Goal: Transaction & Acquisition: Book appointment/travel/reservation

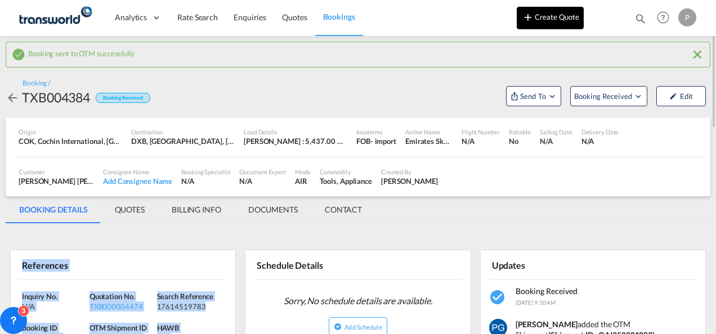
click at [546, 17] on button "Create Quote" at bounding box center [549, 18] width 67 height 23
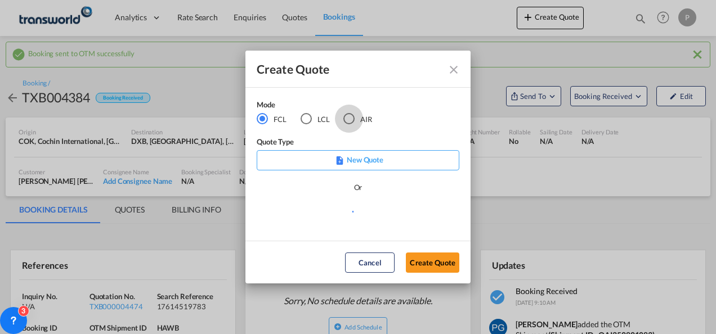
click at [349, 118] on div "AIR" at bounding box center [348, 118] width 11 height 11
click at [431, 260] on button "Create Quote" at bounding box center [432, 263] width 53 height 20
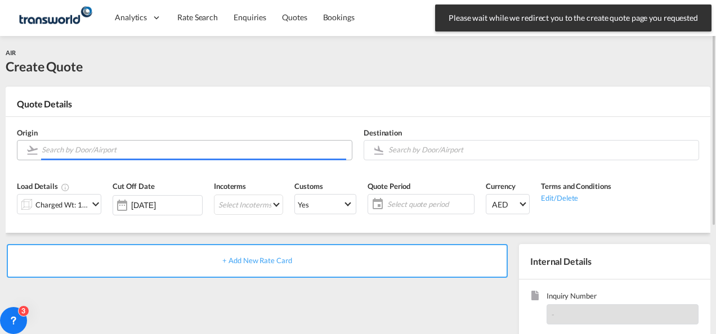
click at [210, 151] on input "Search by Door/Airport" at bounding box center [194, 150] width 304 height 20
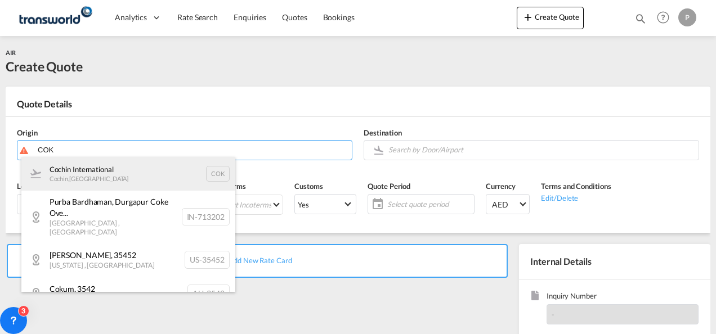
click at [149, 182] on div "Cochin International Cochin , [GEOGRAPHIC_DATA] COK" at bounding box center [128, 174] width 214 height 34
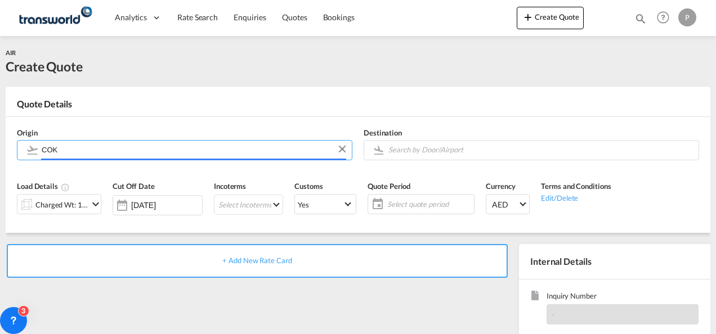
type input "Cochin International, Cochin, COK"
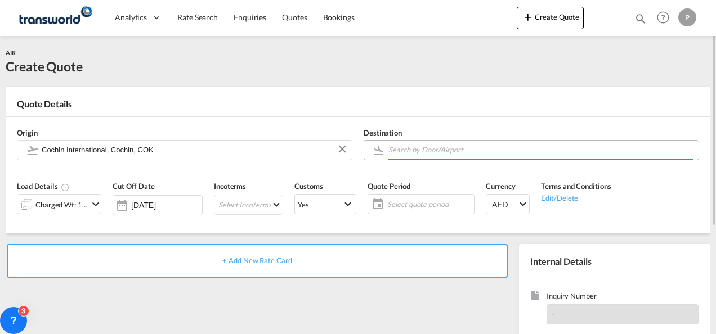
click at [413, 152] on input "Search by Door/Airport" at bounding box center [540, 150] width 304 height 20
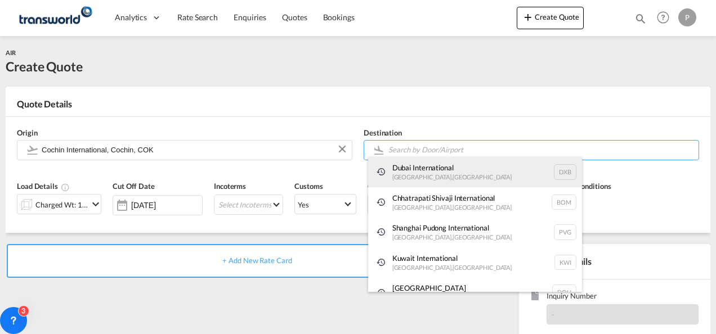
click at [415, 167] on div "Dubai International [GEOGRAPHIC_DATA] , [GEOGRAPHIC_DATA] DXB" at bounding box center [475, 172] width 214 height 30
type input "Dubai International, [GEOGRAPHIC_DATA], DXB"
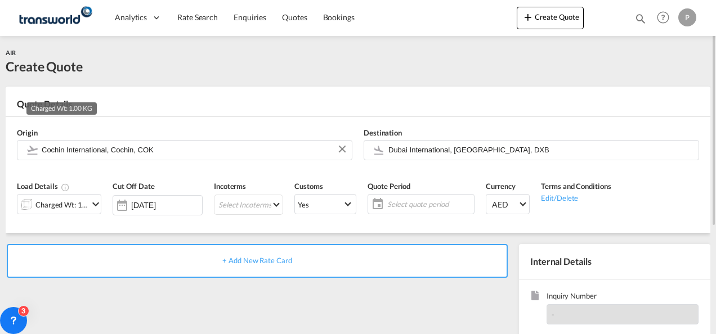
click at [69, 200] on div "Charged Wt: 1.00 KG" at bounding box center [61, 205] width 53 height 16
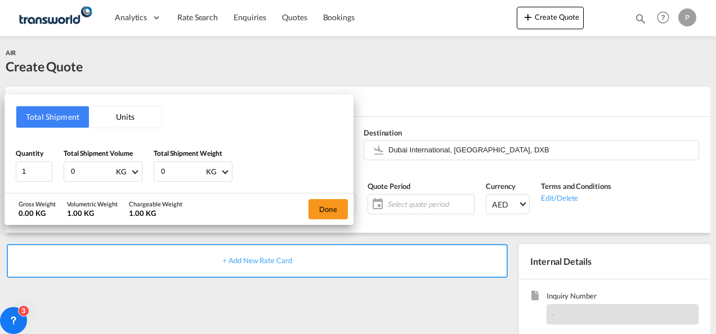
click at [96, 168] on input "0" at bounding box center [92, 171] width 45 height 19
type input "4551"
click at [174, 163] on input "0" at bounding box center [182, 171] width 45 height 19
type input "4482"
click at [324, 205] on button "Done" at bounding box center [327, 209] width 39 height 20
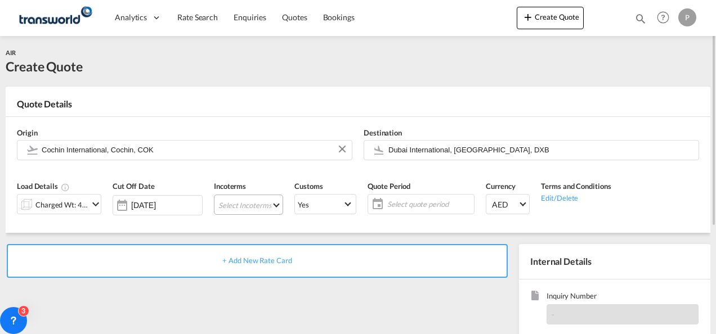
click at [218, 203] on md-select "Select Incoterms DPU - import Delivery at Place Unloaded DDP - export Delivery …" at bounding box center [248, 205] width 69 height 20
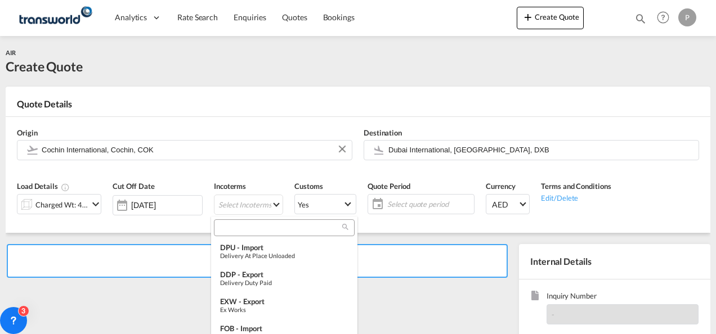
click at [237, 230] on input "search" at bounding box center [279, 228] width 125 height 10
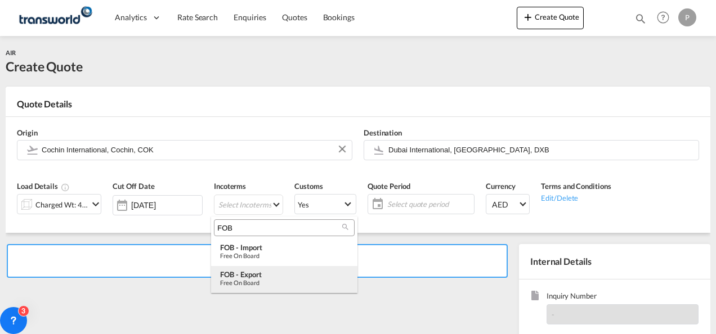
type input "FOB"
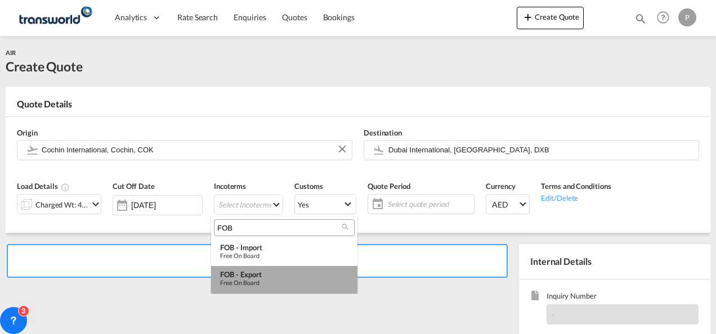
click at [253, 266] on md-option "FOB - export Free on Board" at bounding box center [284, 279] width 146 height 27
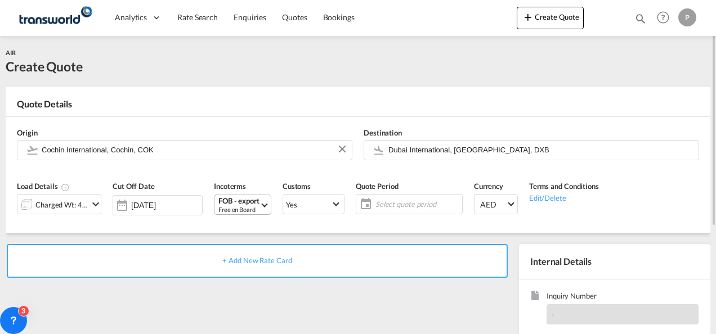
click at [248, 204] on div "FOB - export" at bounding box center [238, 201] width 41 height 8
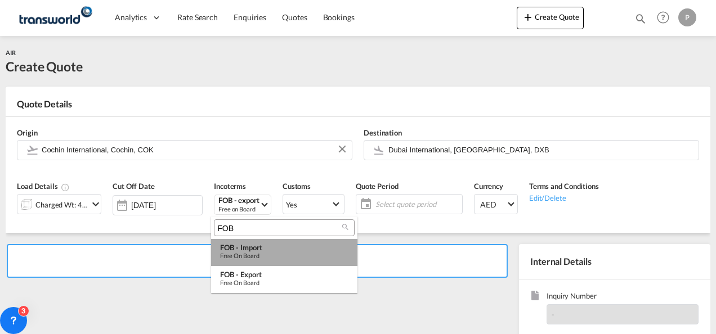
click at [254, 252] on div "Free on Board" at bounding box center [284, 255] width 128 height 7
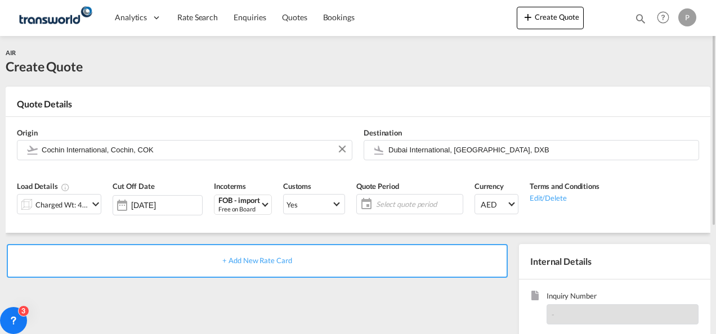
click at [379, 203] on span "Select quote period" at bounding box center [418, 204] width 84 height 10
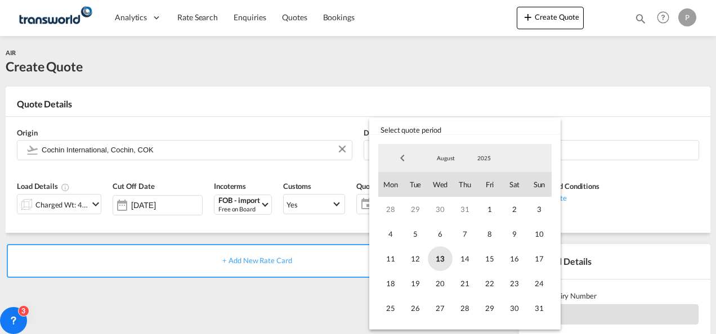
click at [434, 254] on span "13" at bounding box center [440, 258] width 25 height 25
click at [542, 310] on span "31" at bounding box center [539, 308] width 25 height 25
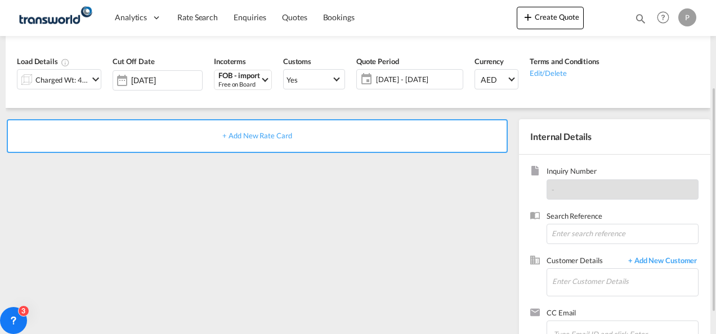
scroll to position [129, 0]
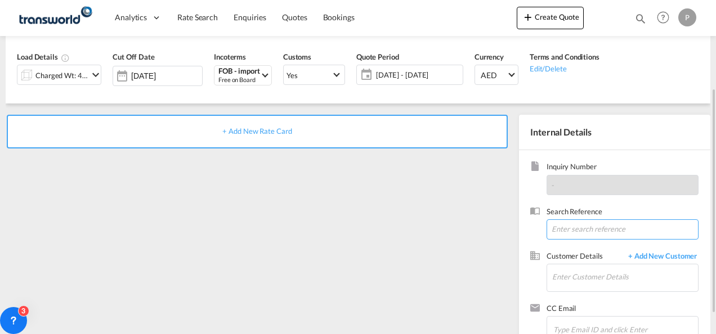
click at [579, 230] on input at bounding box center [622, 229] width 152 height 20
paste input "17614521986"
type input "17614521986"
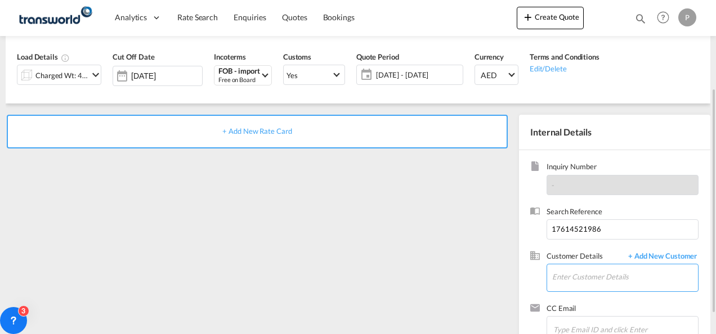
click at [577, 275] on input "Enter Customer Details" at bounding box center [625, 276] width 146 height 25
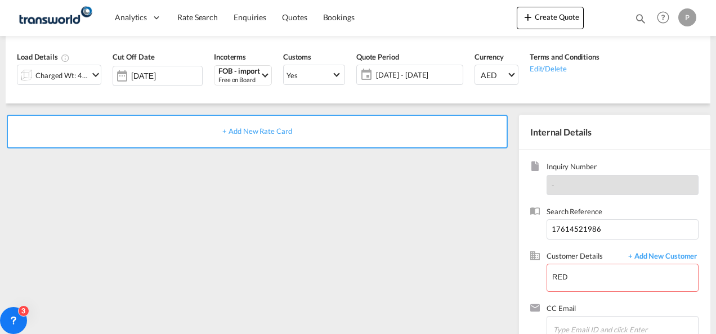
scroll to position [136, 0]
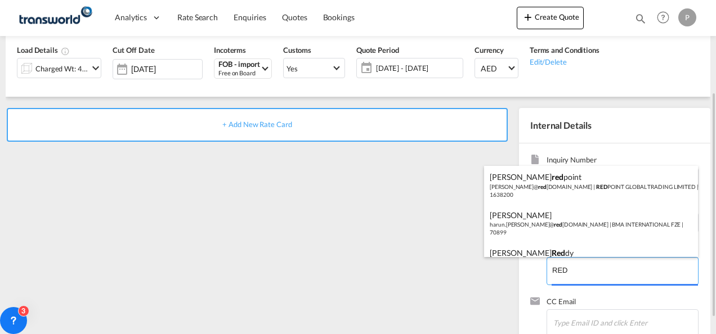
click at [584, 269] on body "Analytics Dashboard Rate Search Enquiries Quotes Bookings" at bounding box center [358, 167] width 716 height 334
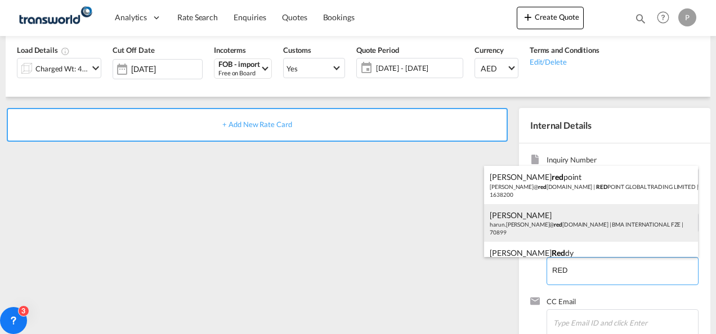
click at [559, 230] on div "[PERSON_NAME].[PERSON_NAME]@ red [DOMAIN_NAME] | BMA INTERNATIONAL FZE | 70899" at bounding box center [591, 223] width 214 height 38
type input "BMA INTERNATIONAL FZE, [PERSON_NAME], [PERSON_NAME][EMAIL_ADDRESS][DOMAIN_NAME]"
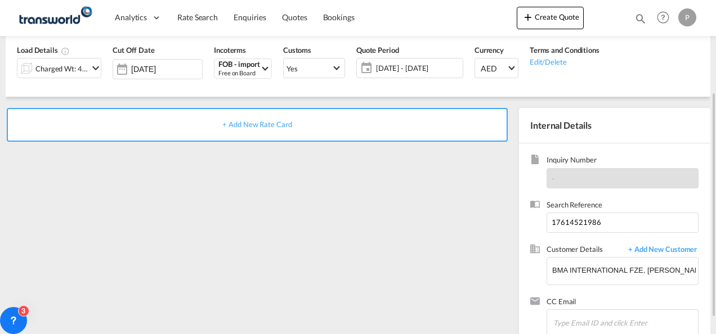
click at [254, 125] on span "+ Add New Rate Card" at bounding box center [256, 124] width 69 height 9
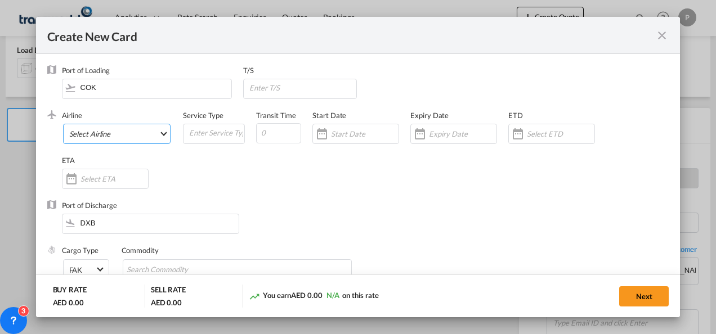
click at [108, 136] on md-select "Select Airline AIR EXPRESS S.A. (1166- / -) CMA CGM Air Cargo (1140-2C / -) DDW…" at bounding box center [117, 134] width 108 height 20
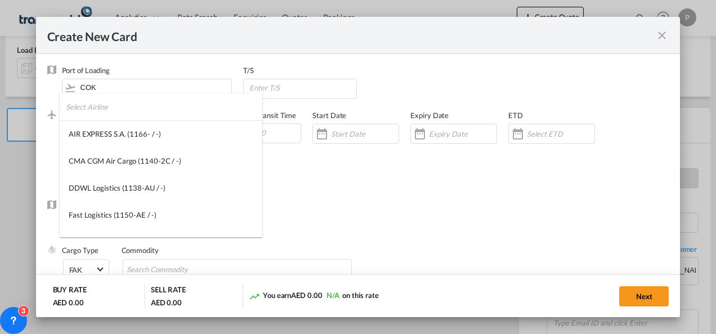
click at [129, 108] on input "search" at bounding box center [164, 106] width 196 height 27
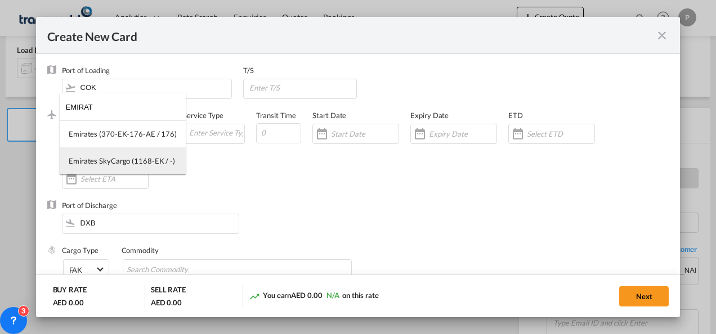
type input "EMIRAT"
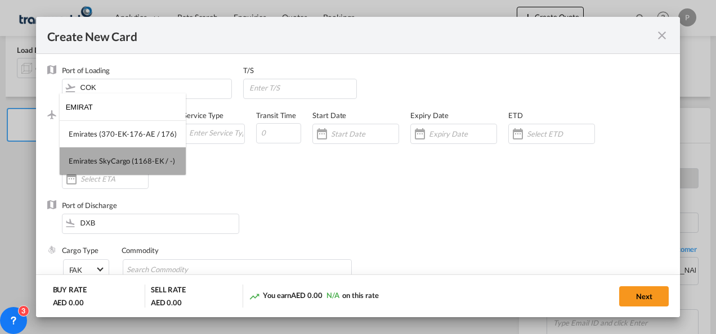
click at [131, 155] on md-option "Emirates SkyCargo (1168-EK / -)" at bounding box center [123, 160] width 126 height 27
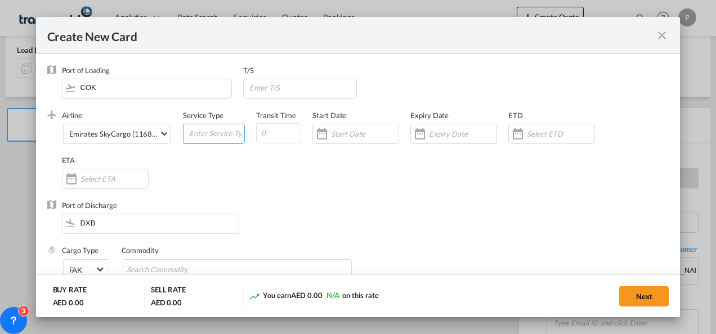
click at [197, 136] on input "Create New Card ..." at bounding box center [216, 132] width 56 height 17
type input "FOB IMPORT"
click at [442, 130] on input "Create New Card ..." at bounding box center [463, 133] width 68 height 9
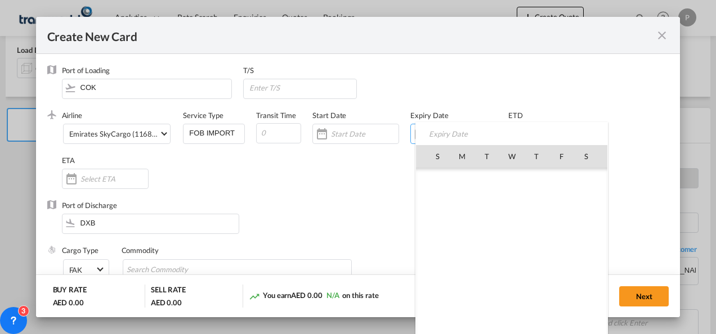
scroll to position [260456, 0]
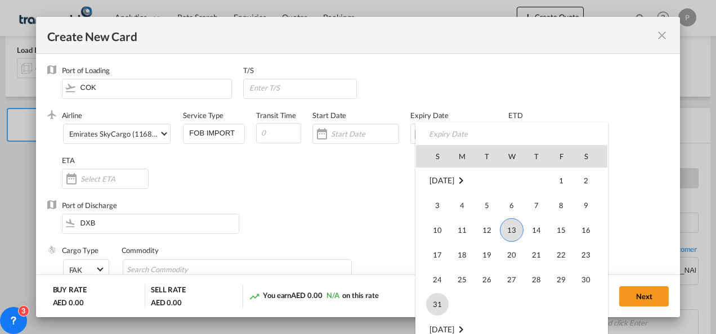
click at [437, 302] on span "31" at bounding box center [437, 304] width 23 height 23
type input "[DATE]"
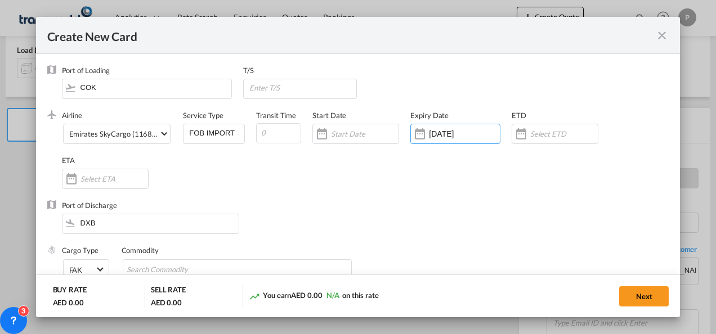
scroll to position [77, 0]
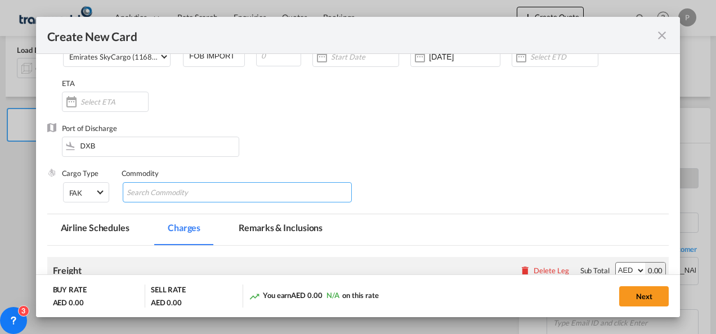
click at [210, 194] on input "Chips input." at bounding box center [178, 193] width 103 height 18
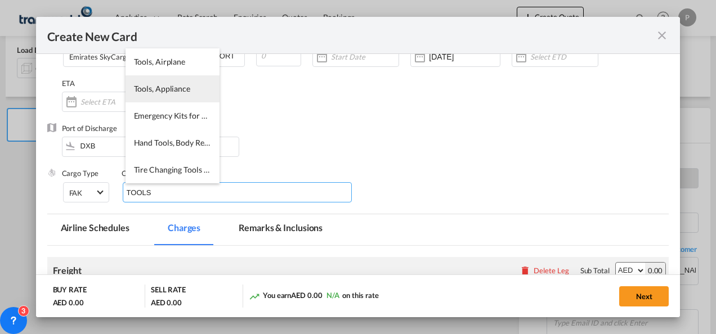
type input "TOOLS"
click at [161, 90] on span "Tools, Appliance" at bounding box center [162, 89] width 56 height 10
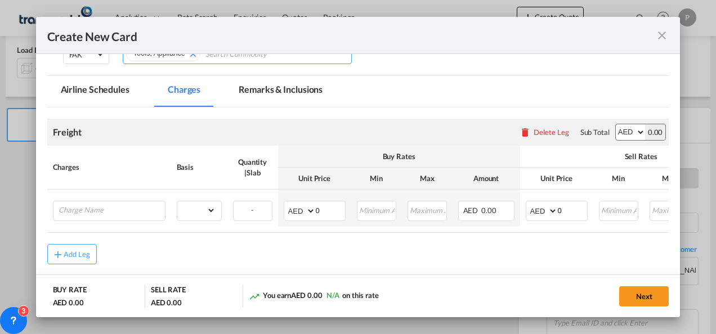
scroll to position [218, 0]
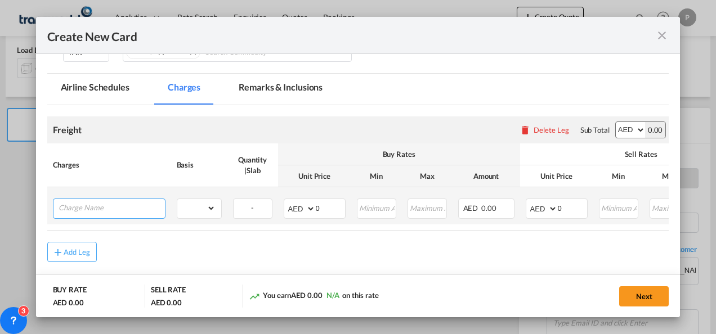
click at [124, 209] on input "Charge Name" at bounding box center [112, 207] width 106 height 17
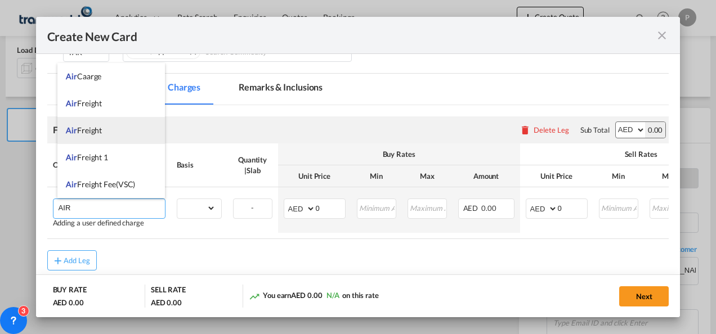
click at [107, 120] on li "Air Freight" at bounding box center [110, 130] width 107 height 27
type input "Air Freight"
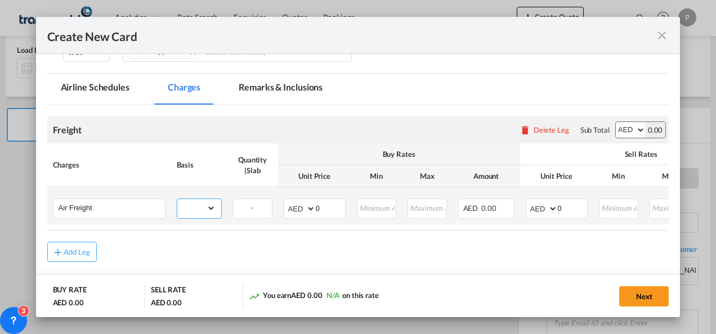
click at [196, 210] on select "gross_weight volumetric_weight per_shipment per_bl per_km % on air freight per_…" at bounding box center [196, 208] width 38 height 18
select select "per_shipment"
click at [177, 199] on select "gross_weight volumetric_weight per_shipment per_bl per_km % on air freight per_…" at bounding box center [196, 208] width 38 height 18
click at [331, 208] on input "0" at bounding box center [330, 207] width 29 height 17
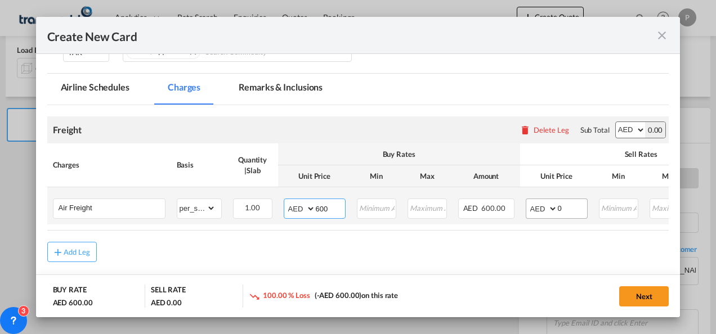
type input "600"
click at [572, 200] on input "0" at bounding box center [572, 207] width 29 height 17
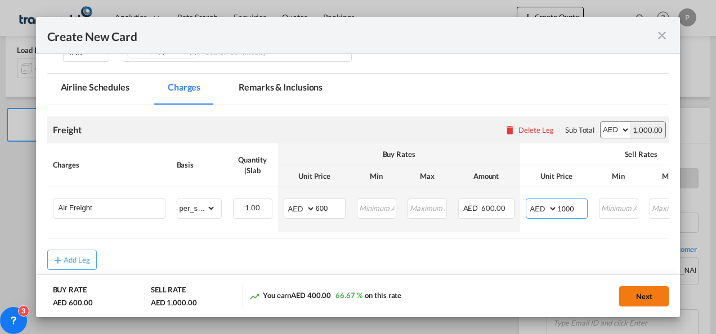
type input "1000"
click at [643, 295] on button "Next" at bounding box center [644, 296] width 50 height 20
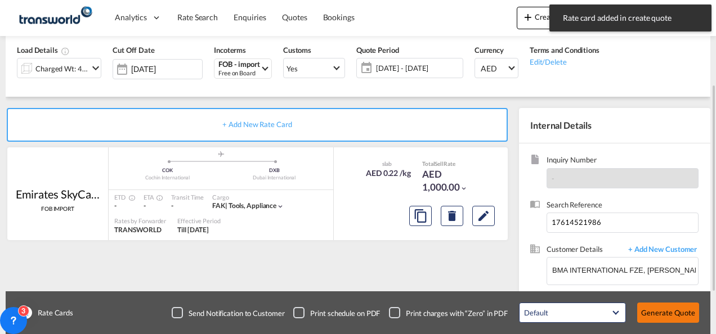
click at [665, 311] on button "Generate Quote" at bounding box center [668, 313] width 62 height 20
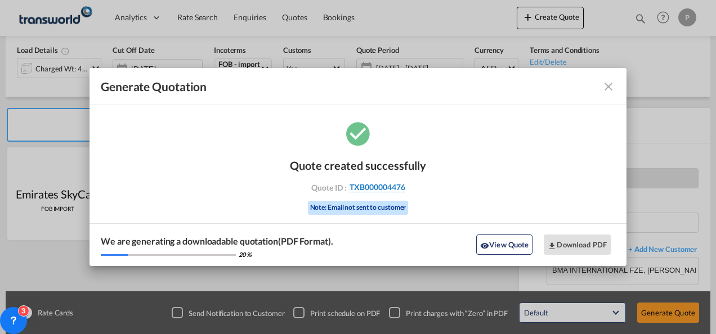
click at [359, 190] on span "TXB000004476" at bounding box center [377, 187] width 56 height 10
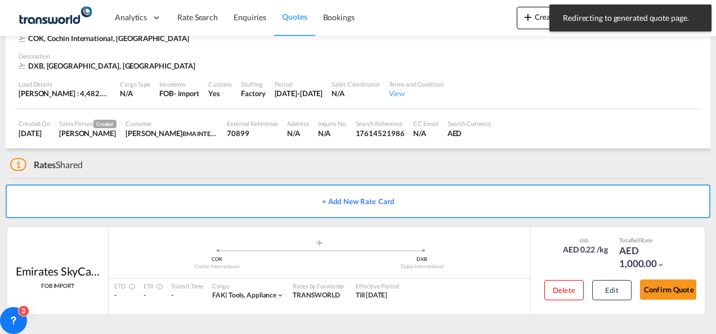
scroll to position [69, 0]
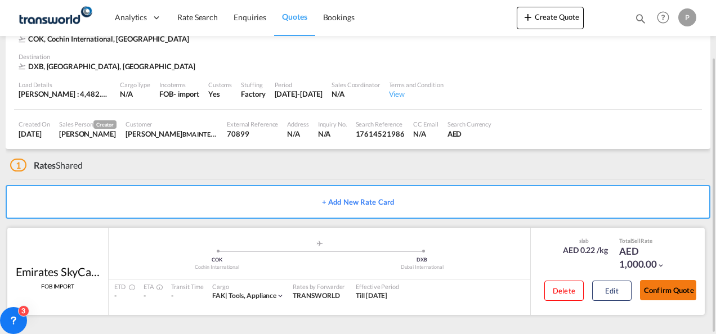
click at [667, 289] on button "Confirm Quote" at bounding box center [668, 290] width 56 height 20
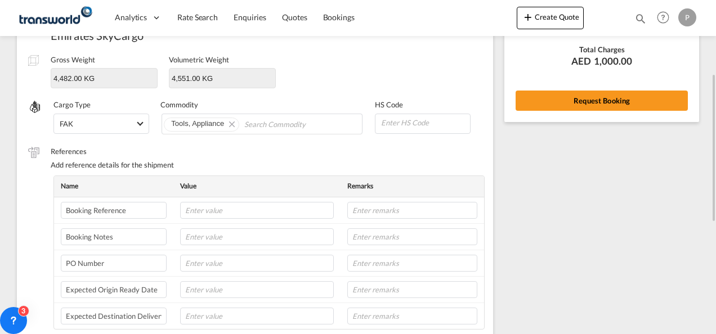
scroll to position [168, 0]
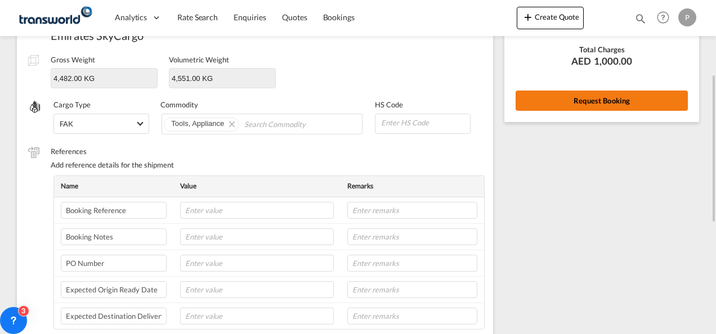
click at [596, 94] on button "Request Booking" at bounding box center [601, 101] width 172 height 20
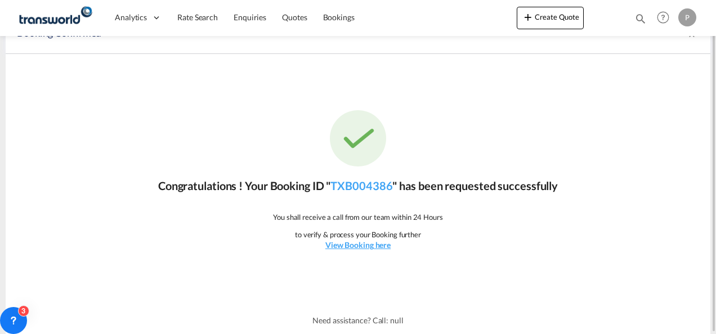
scroll to position [21, 0]
click at [353, 187] on link "TXB004386" at bounding box center [361, 186] width 62 height 14
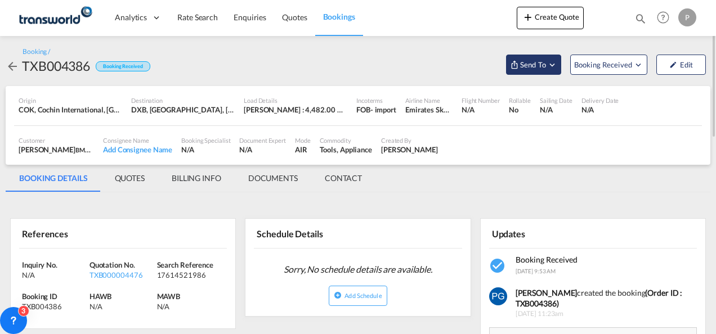
click at [543, 72] on button "Send To" at bounding box center [533, 65] width 55 height 20
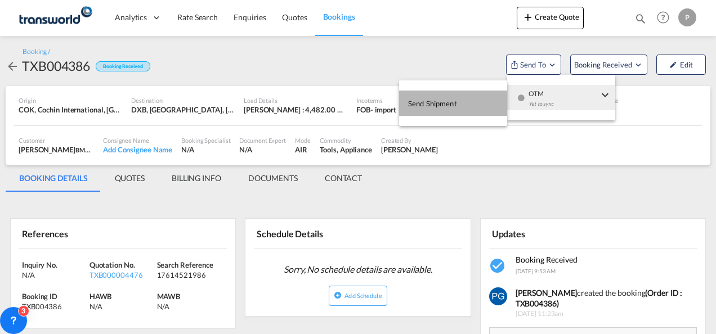
click at [459, 97] on button "Send Shipment" at bounding box center [453, 103] width 108 height 25
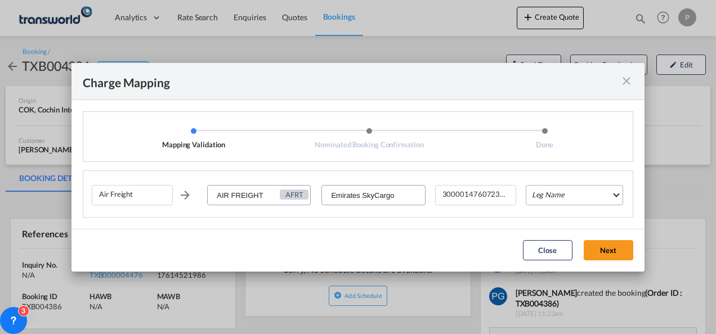
click at [543, 192] on md-select "Leg Name HANDLING ORIGIN HANDLING DESTINATION OTHERS TL PICK UP CUSTOMS ORIGIN …" at bounding box center [573, 195] width 97 height 20
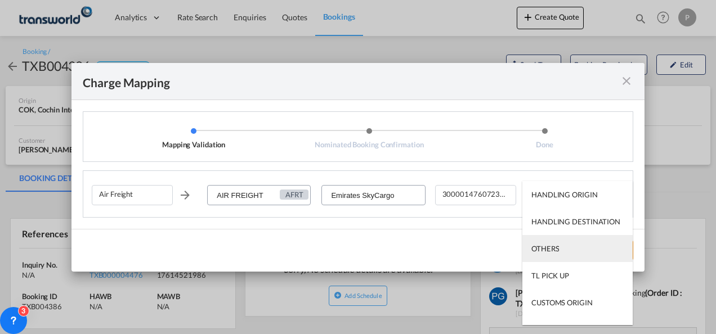
scroll to position [72, 0]
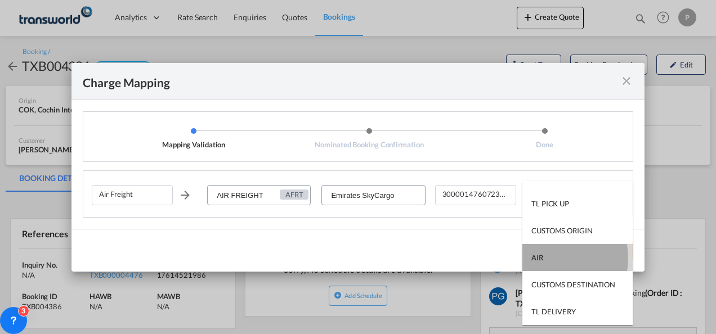
click at [543, 258] on md-option "AIR" at bounding box center [577, 257] width 110 height 27
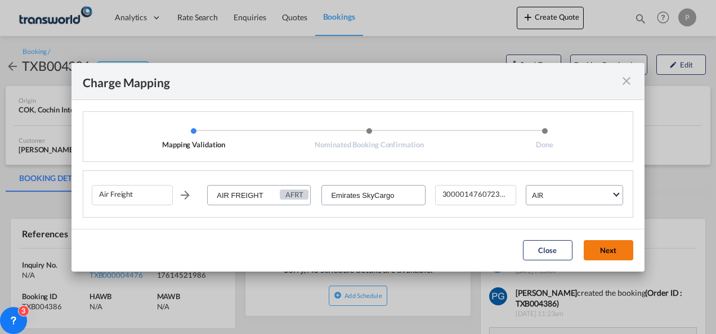
click at [617, 242] on button "Next" at bounding box center [608, 250] width 50 height 20
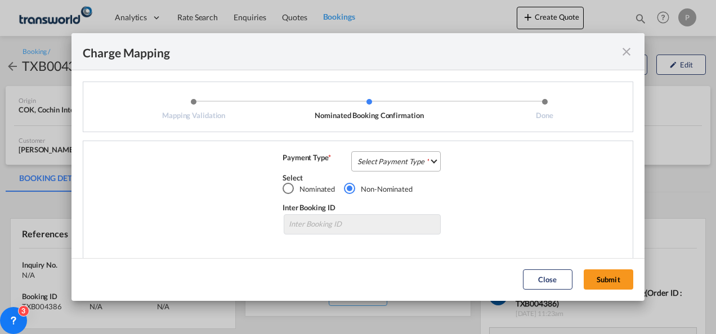
click at [412, 156] on md-select "Select Payment Type COLLECT PREPAID" at bounding box center [395, 161] width 89 height 20
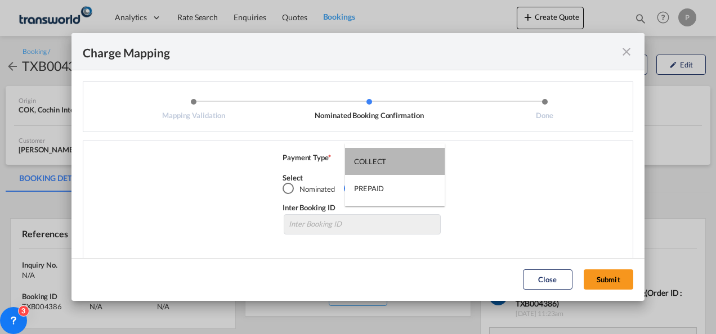
click at [412, 156] on md-option "COLLECT" at bounding box center [395, 161] width 100 height 27
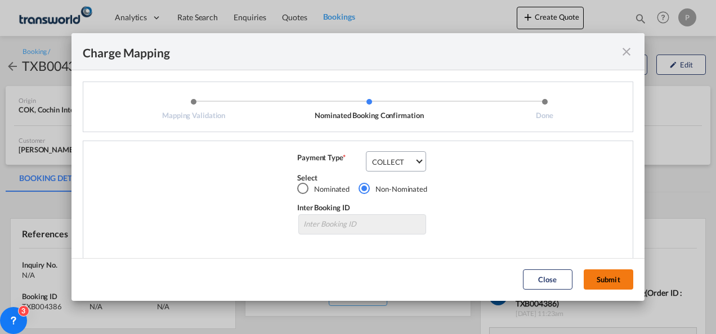
click at [606, 281] on button "Submit" at bounding box center [608, 279] width 50 height 20
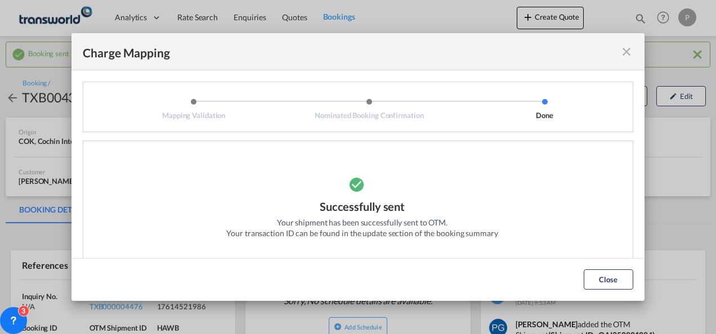
click at [626, 53] on md-icon "icon-close fg-AAA8AD cursor" at bounding box center [626, 52] width 14 height 14
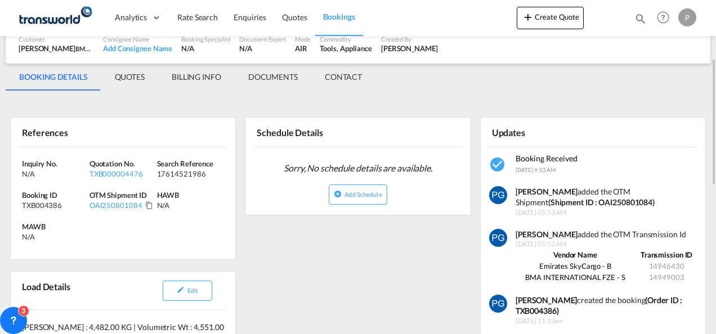
scroll to position [139, 0]
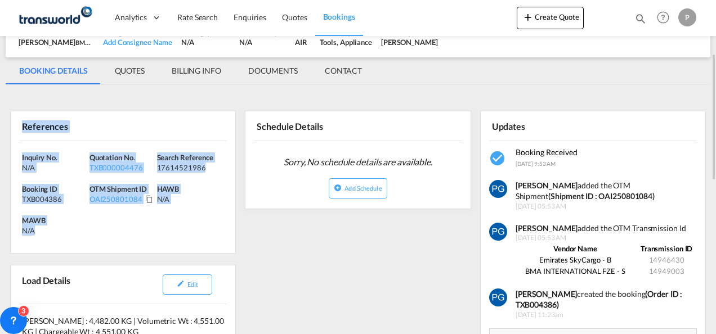
drag, startPoint x: 21, startPoint y: 126, endPoint x: 68, endPoint y: 246, distance: 128.9
click at [68, 246] on div "References Inquiry No. N/A Quotation No. TXB000004476 Search Reference 17614521…" at bounding box center [123, 182] width 226 height 143
copy div "References Inquiry No. N/A Quotation No. TXB000004476 Search Reference 17614521…"
